Goal: Use online tool/utility

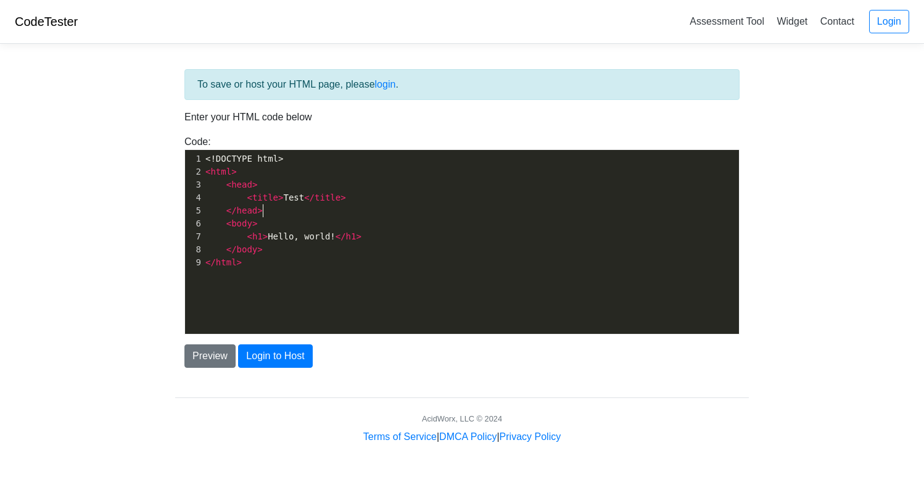
click at [284, 213] on pre "</ head >" at bounding box center [471, 210] width 536 height 13
type textarea "<!DOCTYPE html> <html> <head> <title>Test</title> </head> <body> <h1>Hello, wor…"
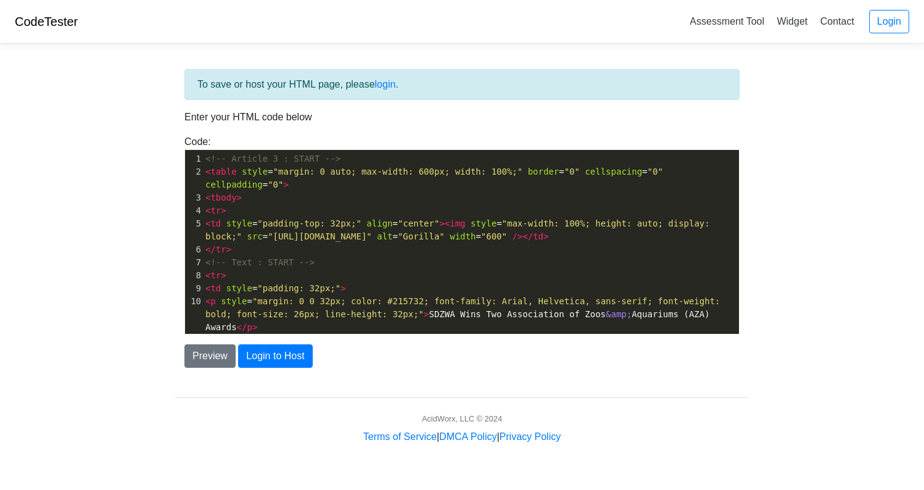
scroll to position [430, 0]
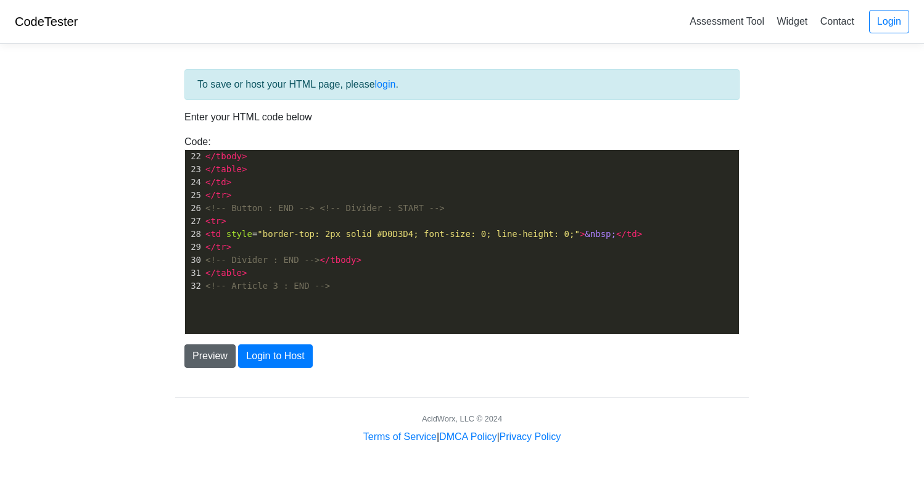
click at [209, 354] on button "Preview" at bounding box center [209, 355] width 51 height 23
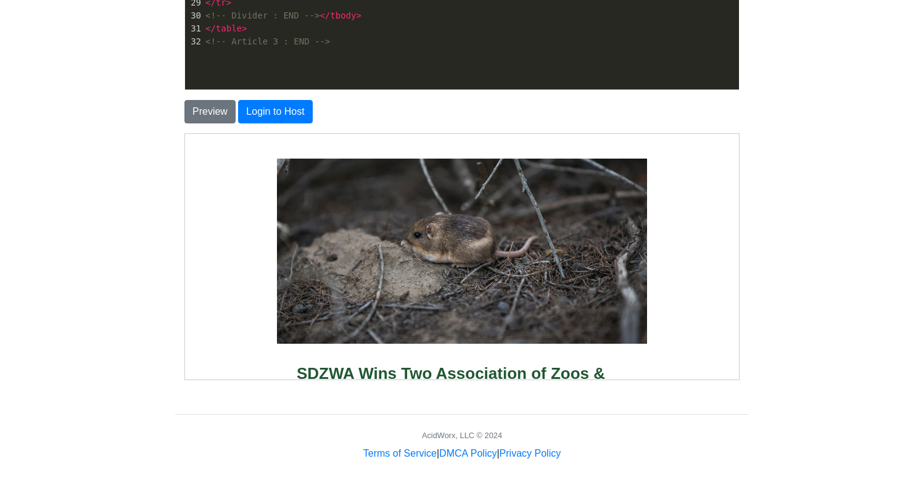
scroll to position [0, 0]
click at [693, 99] on div "Preview Login to Host" at bounding box center [461, 106] width 573 height 33
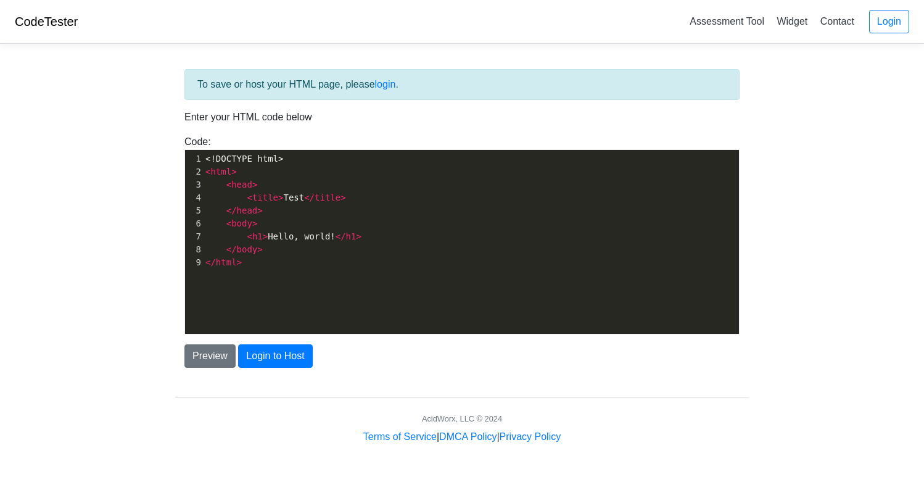
click at [335, 221] on pre "< body >" at bounding box center [471, 223] width 536 height 13
type textarea "<!DOCTYPE html> <html> <head> <title>Test</title> </head> <body> <h1>Hello, wor…"
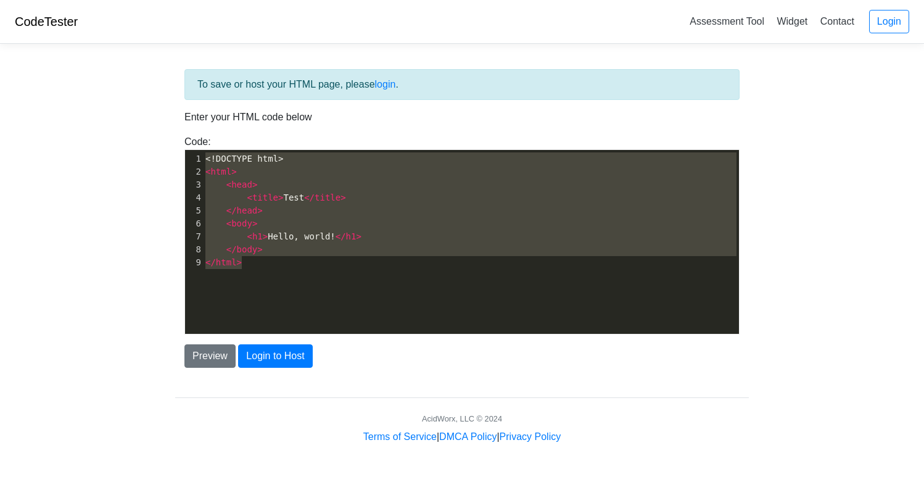
scroll to position [4948, 0]
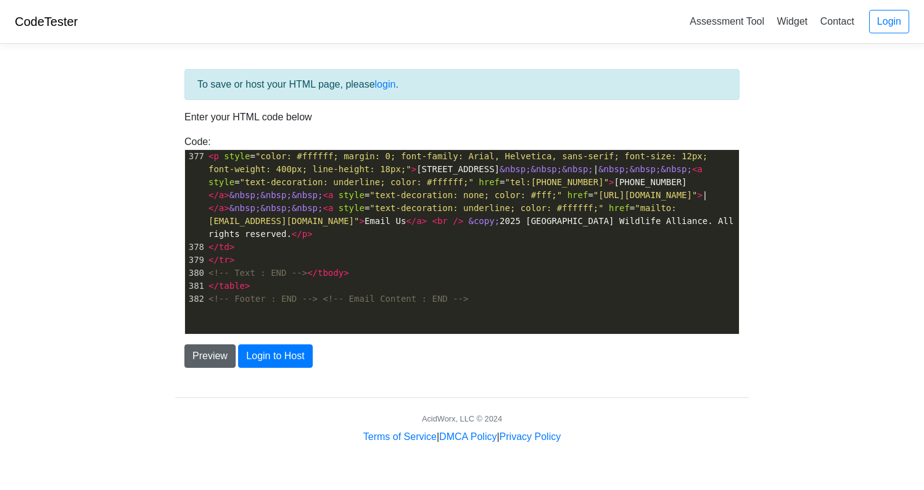
click at [216, 355] on button "Preview" at bounding box center [209, 355] width 51 height 23
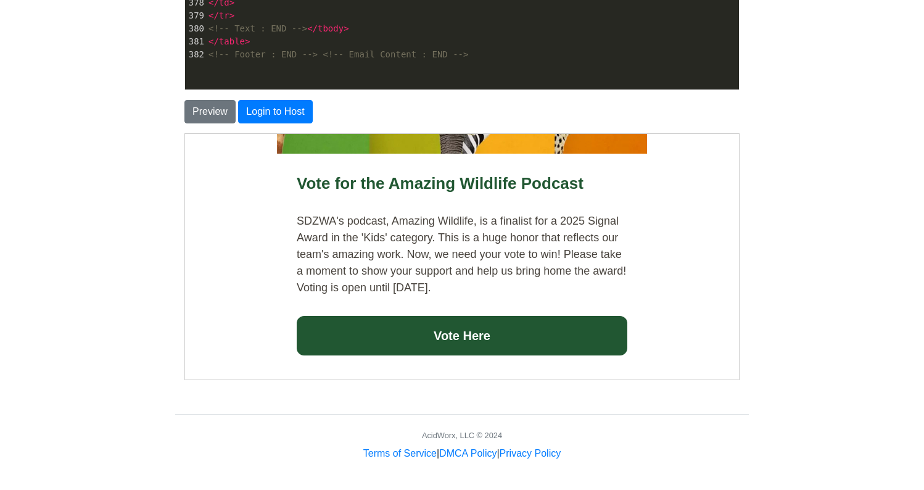
scroll to position [2073, 0]
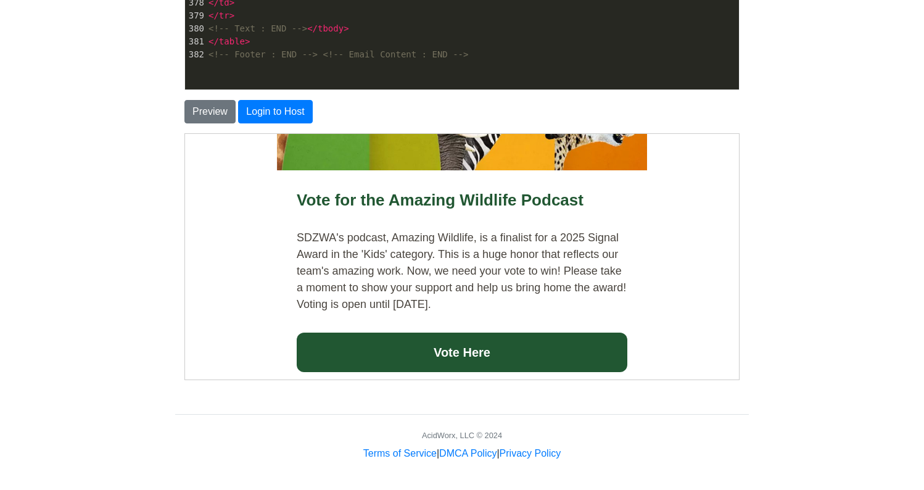
click at [465, 332] on link "Vote Here" at bounding box center [461, 351] width 330 height 39
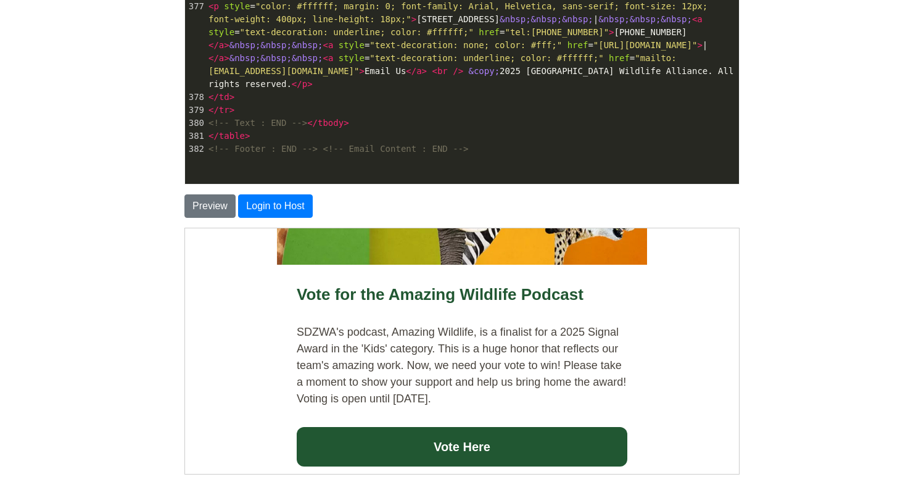
scroll to position [150, 0]
